Goal: Information Seeking & Learning: Learn about a topic

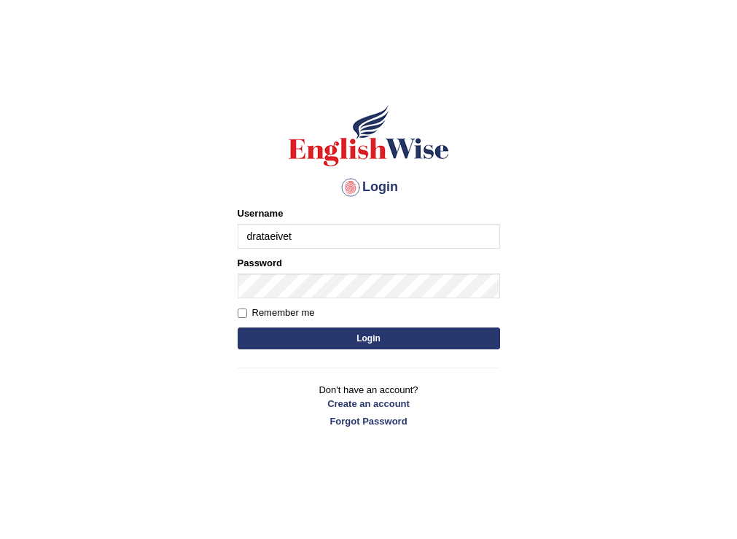
drag, startPoint x: 0, startPoint y: 0, endPoint x: 311, endPoint y: 233, distance: 388.0
click at [311, 233] on input "drataeivet" at bounding box center [369, 236] width 262 height 25
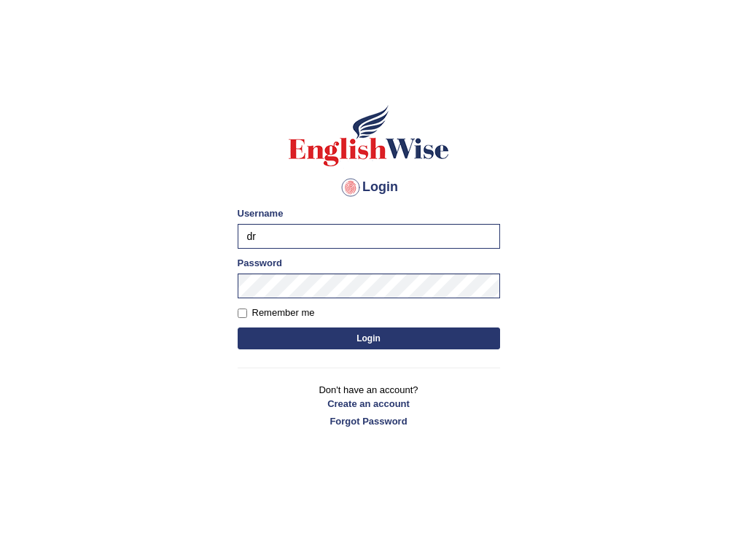
type input "d"
type input "puujee"
click at [238, 327] on button "Login" at bounding box center [369, 338] width 262 height 22
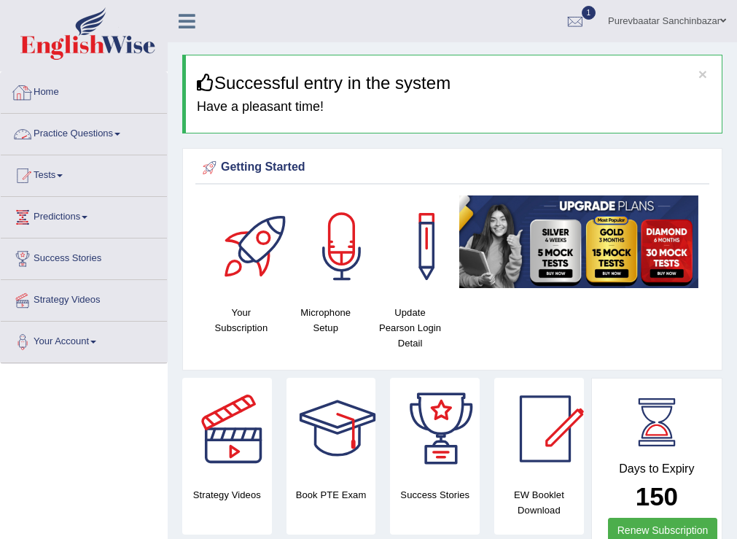
click at [102, 134] on link "Practice Questions" at bounding box center [84, 132] width 166 height 36
click at [120, 135] on span at bounding box center [117, 134] width 6 height 3
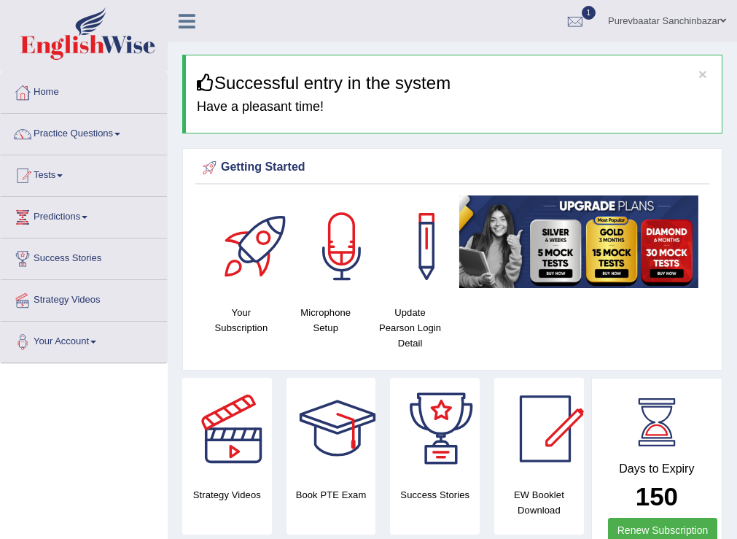
click at [120, 135] on span at bounding box center [117, 134] width 6 height 3
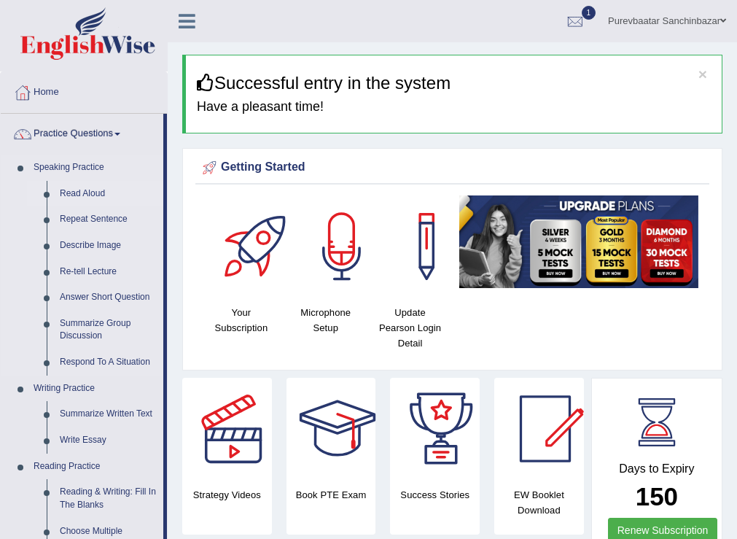
click at [77, 192] on link "Read Aloud" at bounding box center [108, 194] width 110 height 26
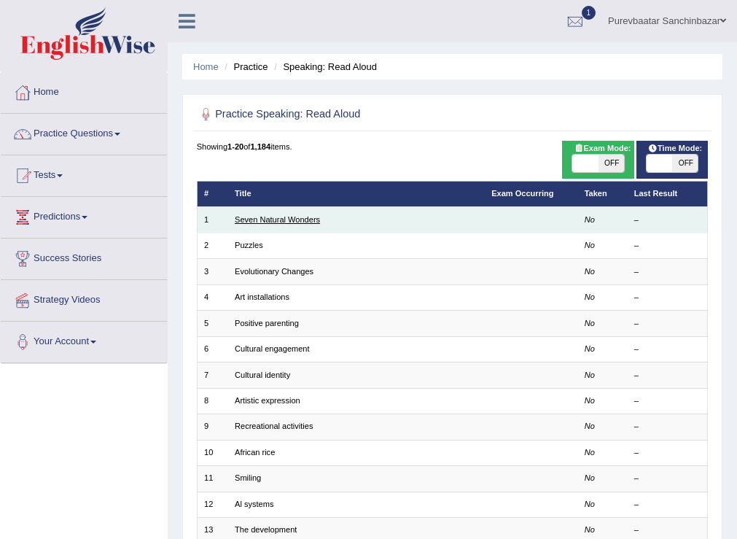
click at [270, 219] on link "Seven Natural Wonders" at bounding box center [277, 219] width 85 height 9
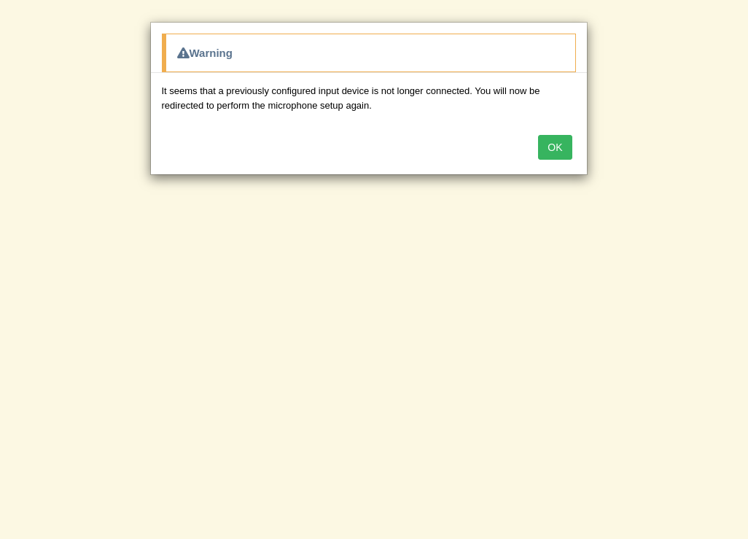
click at [558, 149] on button "OK" at bounding box center [555, 147] width 34 height 25
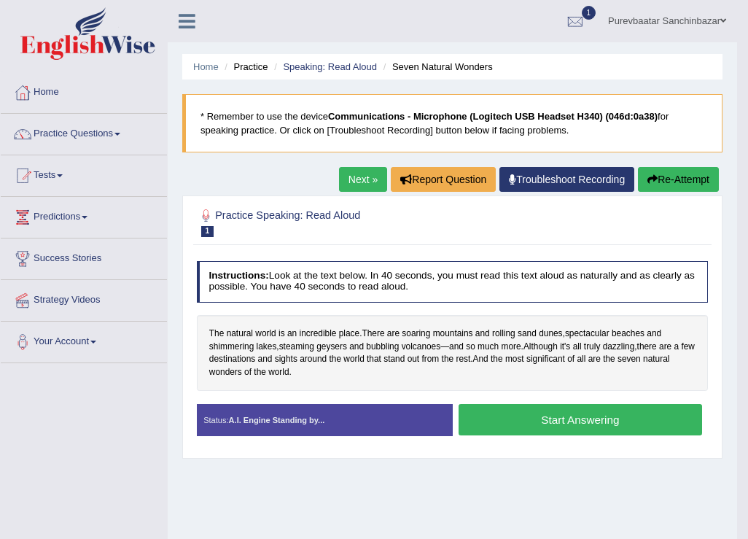
click at [558, 134] on button "OK" at bounding box center [555, 121] width 34 height 25
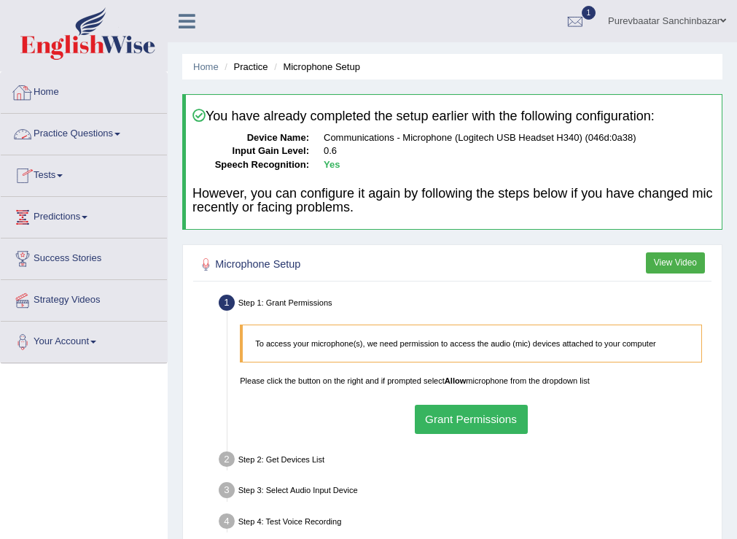
click at [99, 132] on link "Practice Questions" at bounding box center [84, 132] width 166 height 36
click at [120, 133] on span at bounding box center [117, 134] width 6 height 3
click at [155, 138] on link "Practice Questions" at bounding box center [84, 132] width 166 height 36
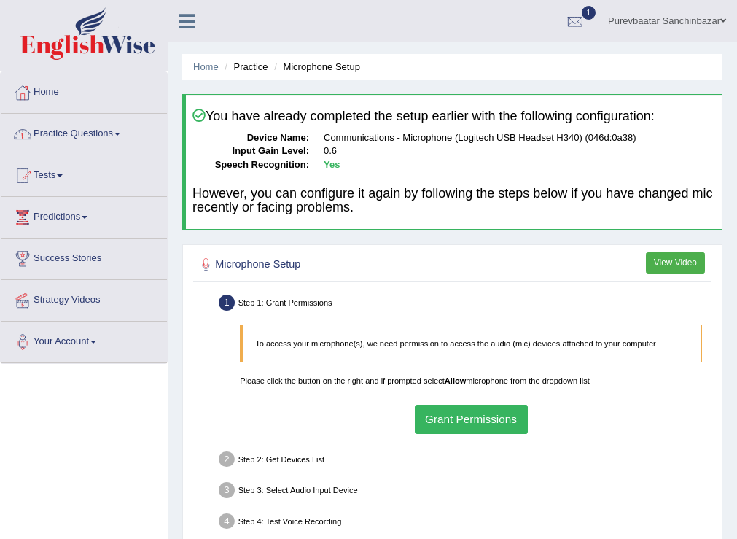
click at [155, 138] on link "Practice Questions" at bounding box center [84, 132] width 166 height 36
click at [114, 133] on link "Practice Questions" at bounding box center [84, 132] width 166 height 36
click at [120, 133] on span at bounding box center [117, 134] width 6 height 3
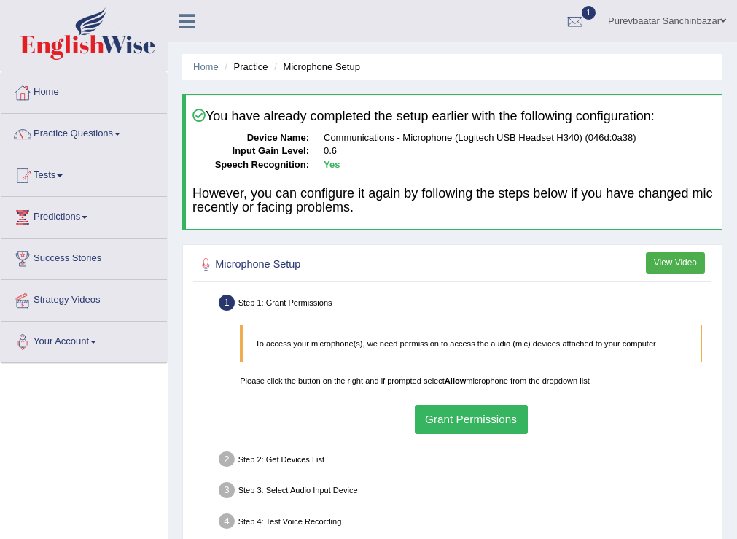
click at [120, 133] on span at bounding box center [117, 134] width 6 height 3
click at [18, 131] on div at bounding box center [23, 134] width 22 height 22
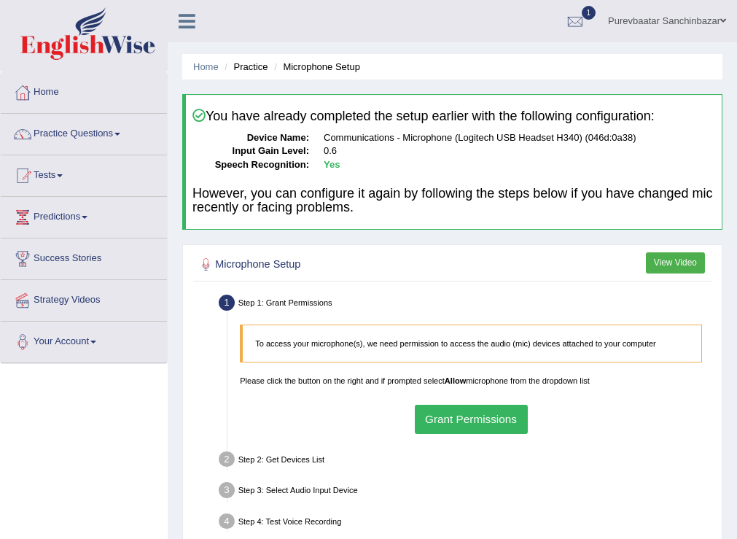
click at [18, 131] on div at bounding box center [23, 134] width 22 height 22
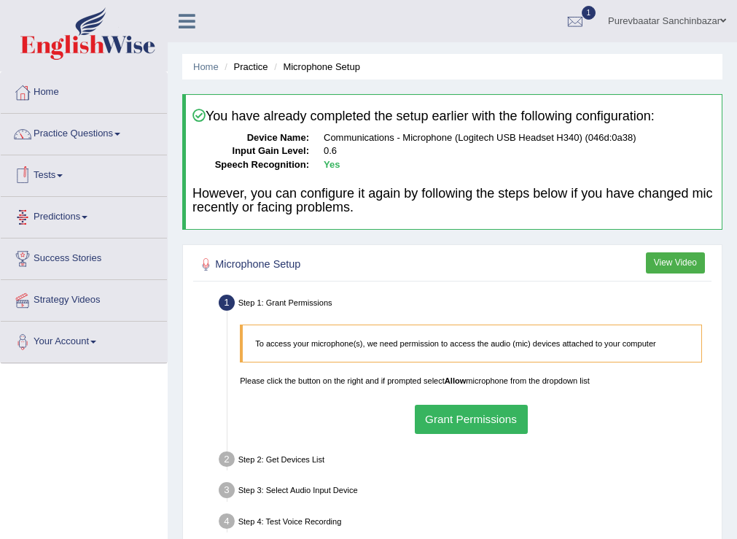
click at [53, 176] on link "Tests" at bounding box center [84, 173] width 166 height 36
click at [74, 217] on link "Predictions" at bounding box center [84, 215] width 166 height 36
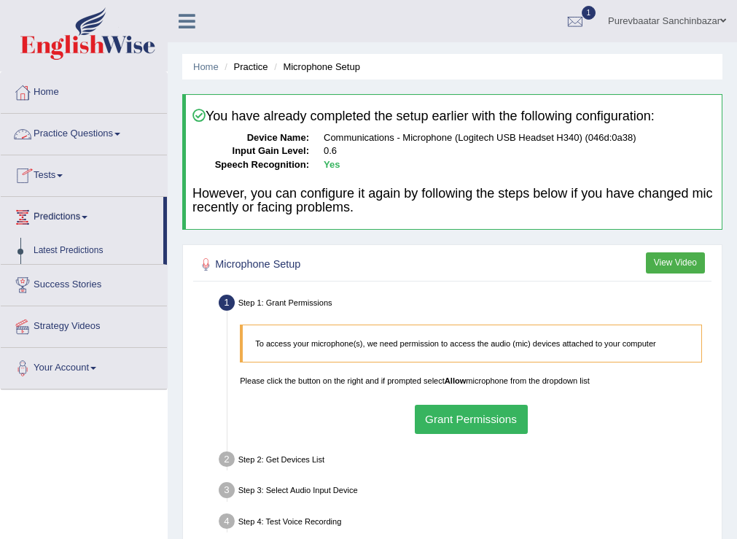
click at [72, 131] on link "Practice Questions" at bounding box center [84, 132] width 166 height 36
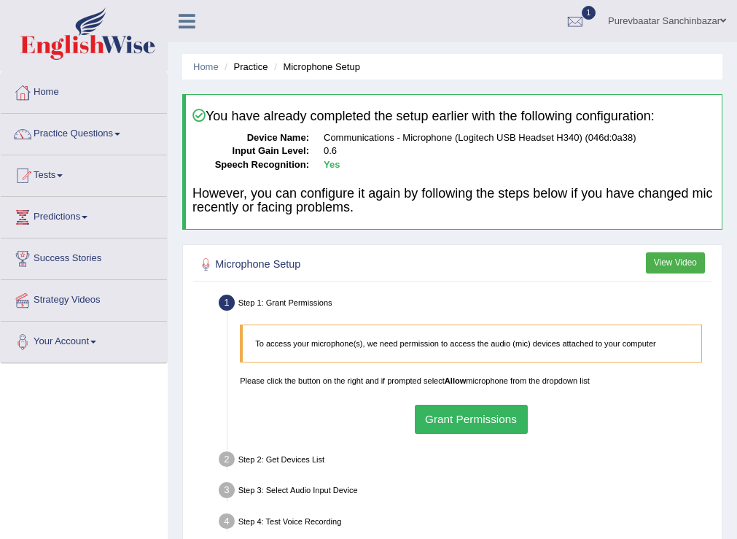
click at [72, 131] on link "Practice Questions" at bounding box center [84, 132] width 166 height 36
click at [109, 132] on link "Practice Questions" at bounding box center [84, 132] width 166 height 36
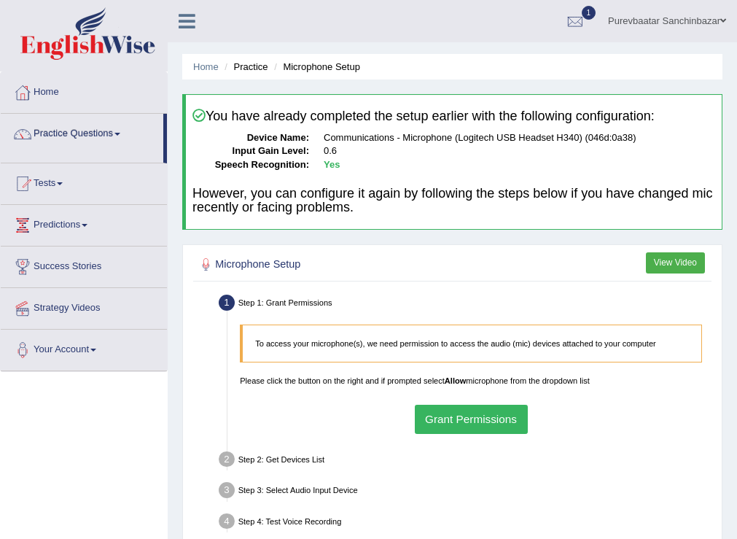
click at [109, 132] on link "Practice Questions" at bounding box center [82, 132] width 163 height 36
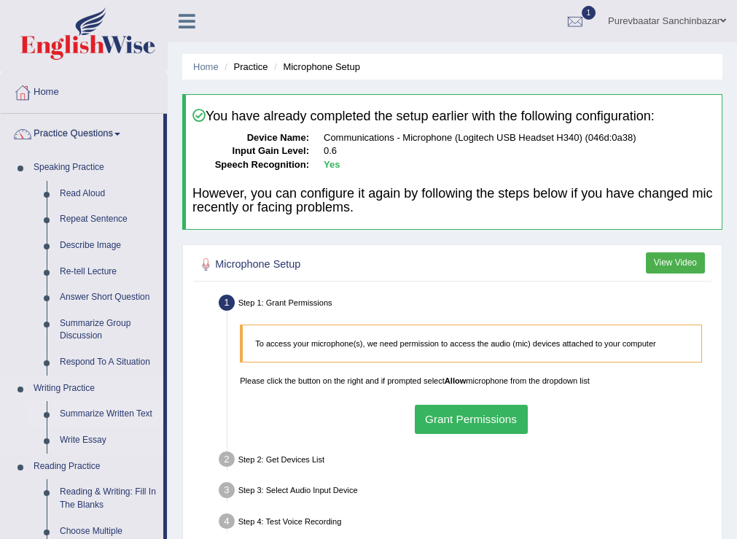
click at [90, 413] on link "Summarize Written Text" at bounding box center [108, 414] width 110 height 26
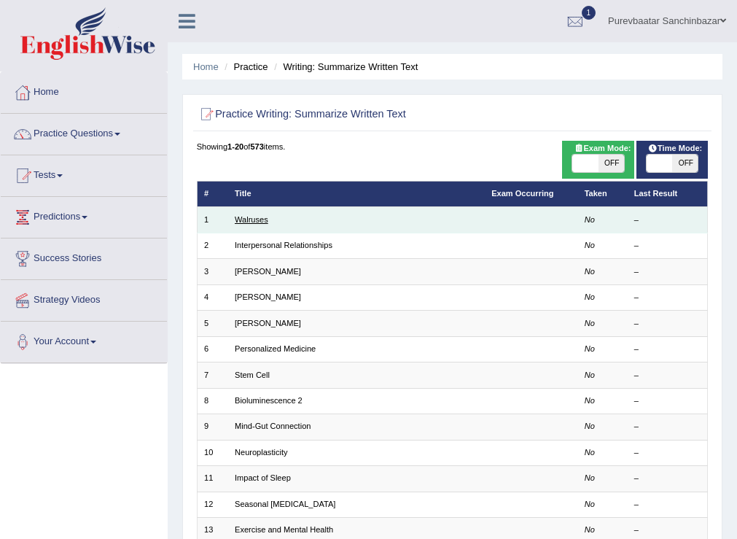
click at [246, 220] on link "Walruses" at bounding box center [252, 219] width 34 height 9
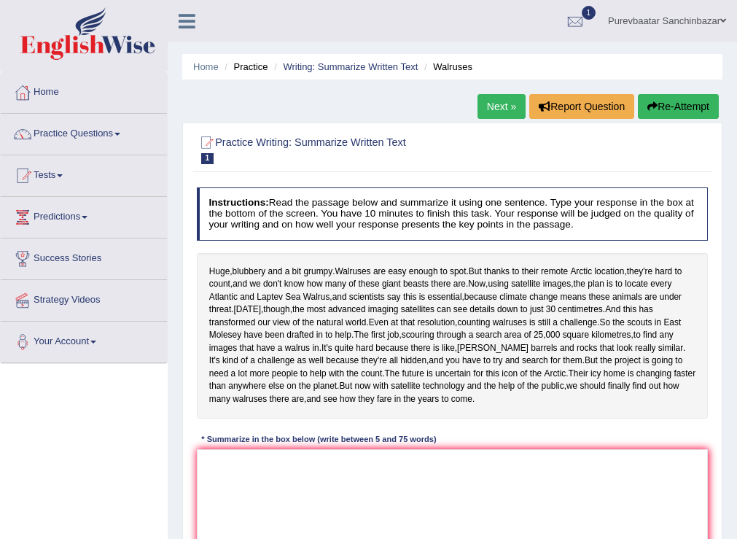
click at [82, 135] on link "Practice Questions" at bounding box center [84, 132] width 166 height 36
click at [127, 133] on link "Practice Questions" at bounding box center [84, 132] width 166 height 36
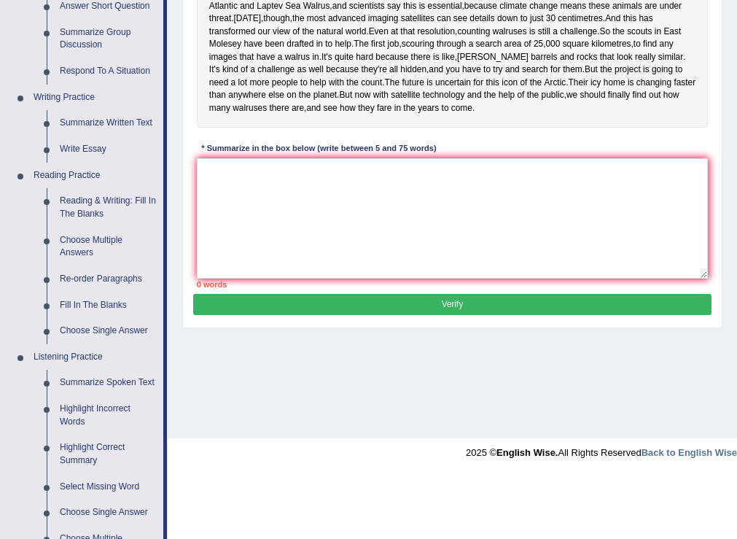
scroll to position [292, 0]
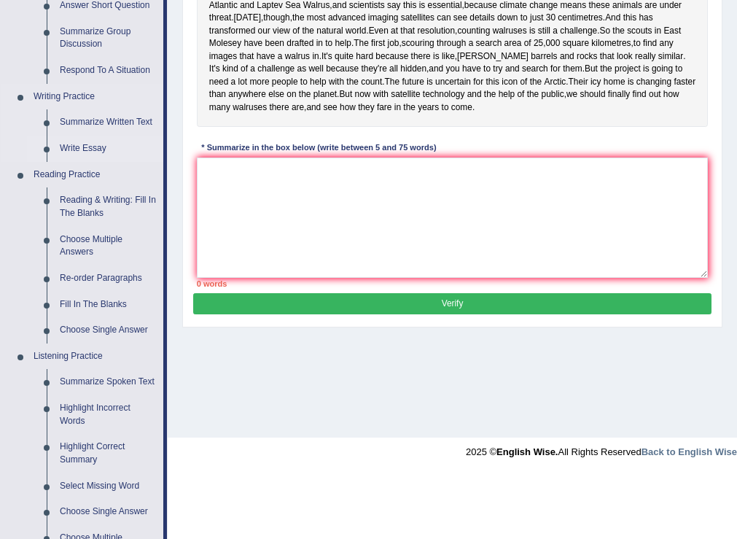
click at [90, 147] on link "Write Essay" at bounding box center [108, 149] width 110 height 26
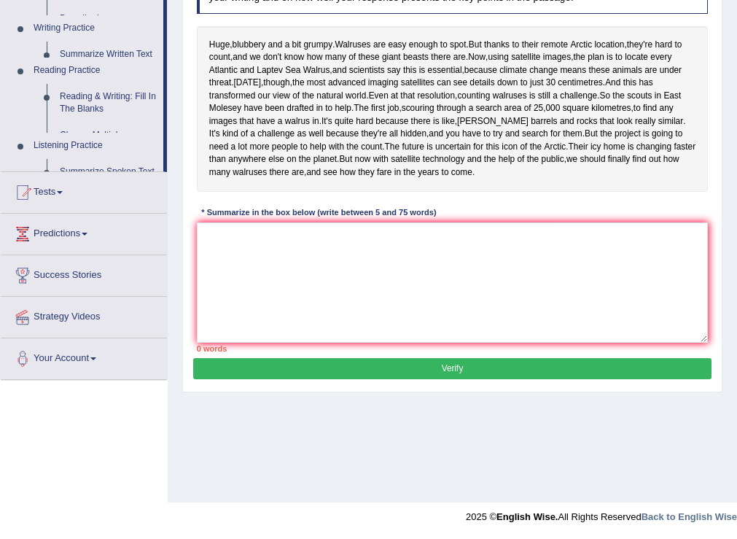
scroll to position [227, 0]
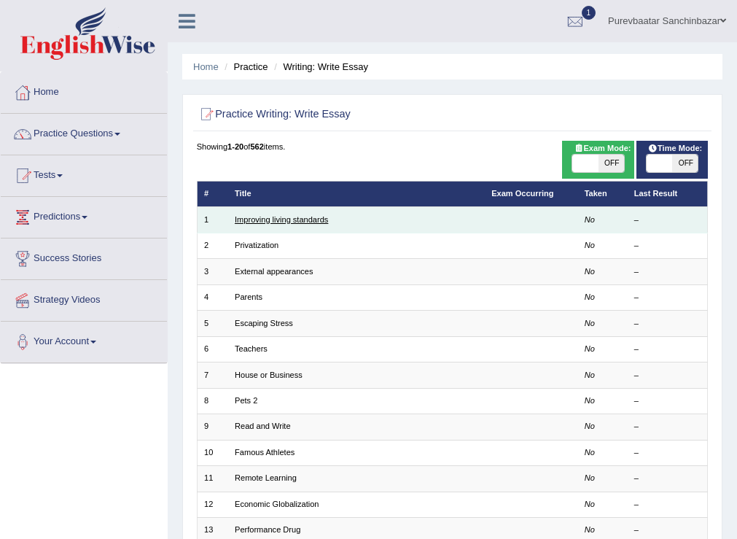
click at [307, 219] on link "Improving living standards" at bounding box center [281, 219] width 93 height 9
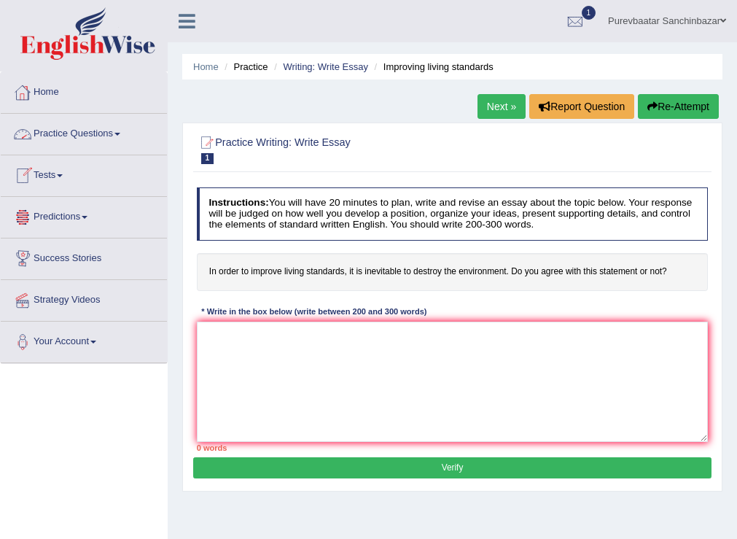
click at [72, 133] on link "Practice Questions" at bounding box center [84, 132] width 166 height 36
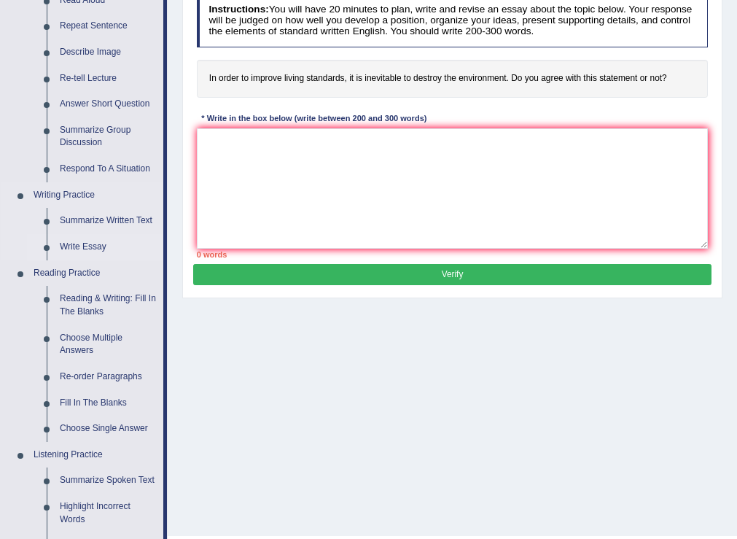
scroll to position [219, 0]
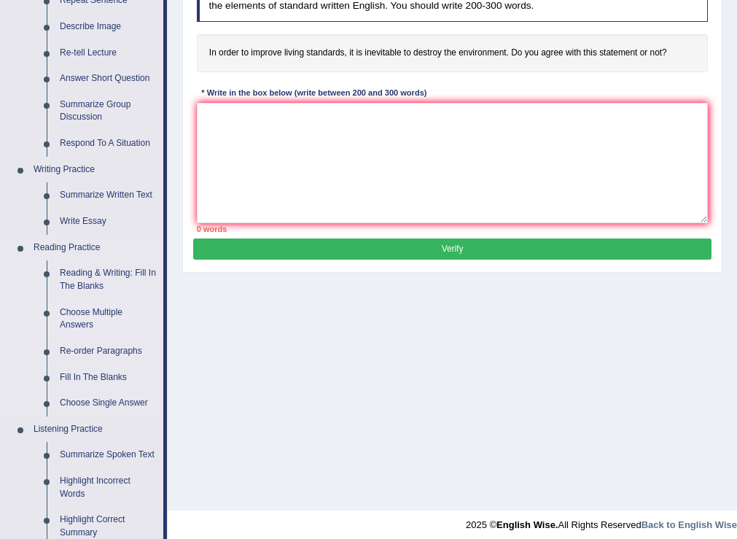
click at [93, 312] on link "Choose Multiple Answers" at bounding box center [108, 319] width 110 height 39
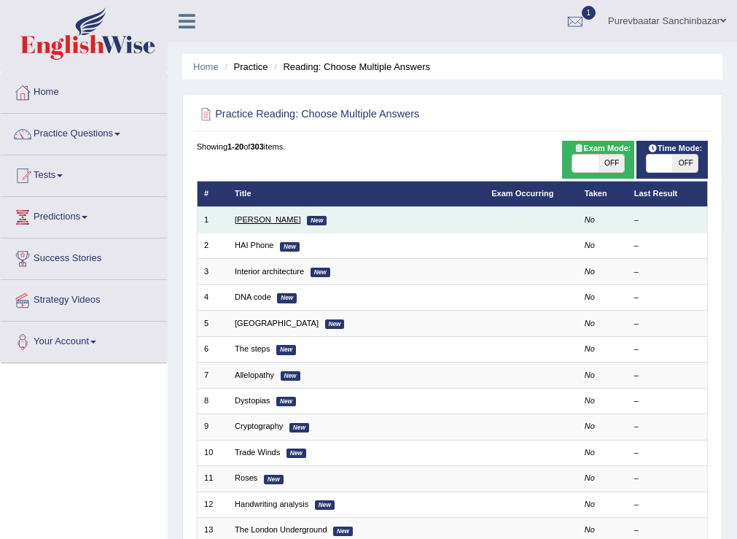
click at [257, 219] on link "[PERSON_NAME]" at bounding box center [268, 219] width 66 height 9
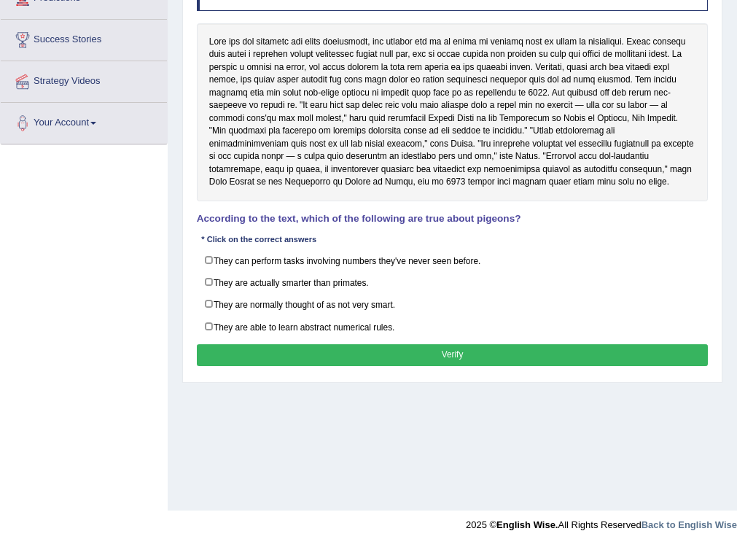
scroll to position [146, 0]
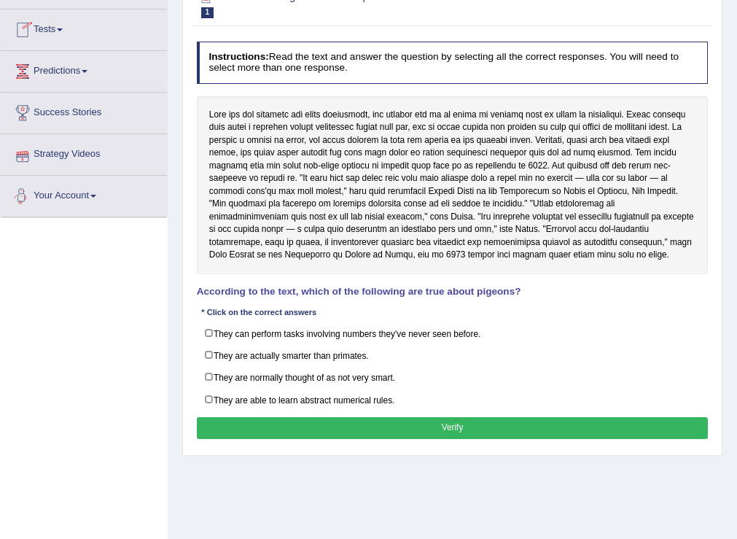
click at [79, 156] on link "Strategy Videos" at bounding box center [84, 152] width 166 height 36
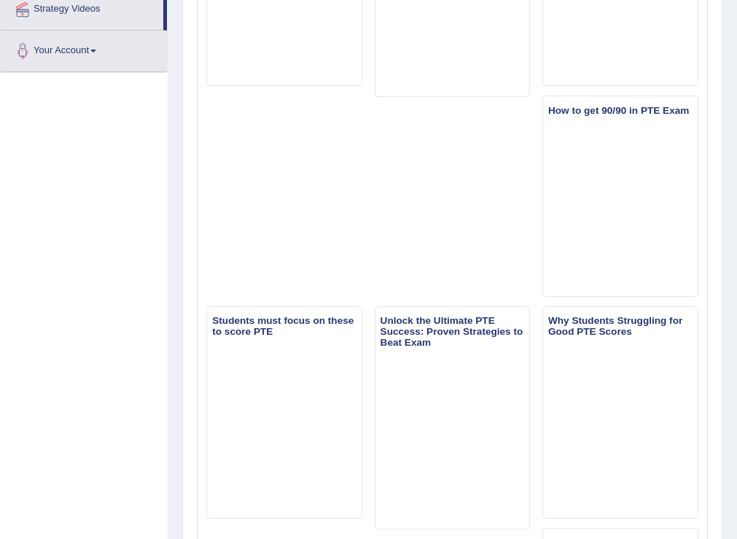
scroll to position [292, 0]
